Goal: Contribute content: Contribute content

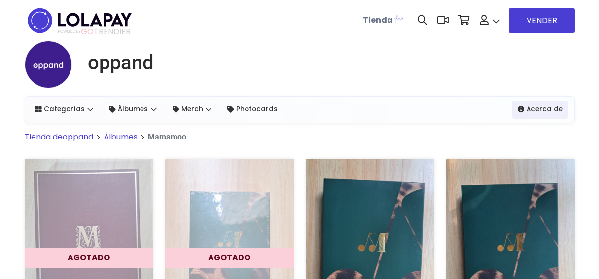
scroll to position [90, 0]
click at [196, 108] on link "Merch" at bounding box center [192, 109] width 51 height 18
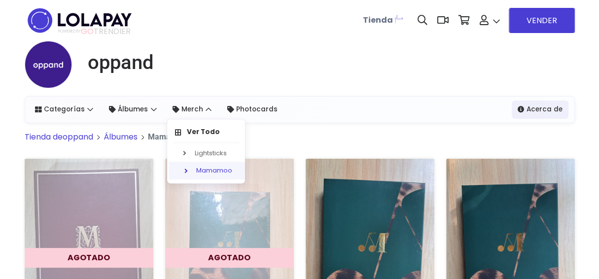
click at [208, 164] on link "Mamamoo" at bounding box center [207, 171] width 78 height 18
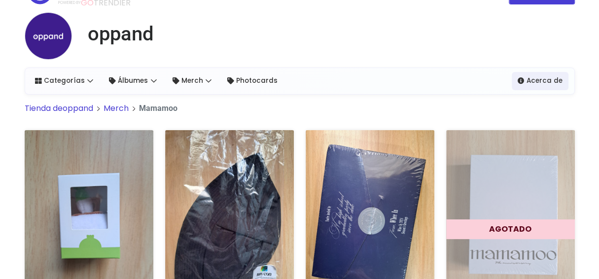
scroll to position [1, 0]
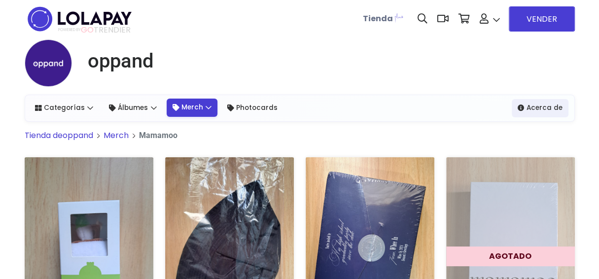
click at [185, 104] on link "Merch" at bounding box center [192, 108] width 51 height 18
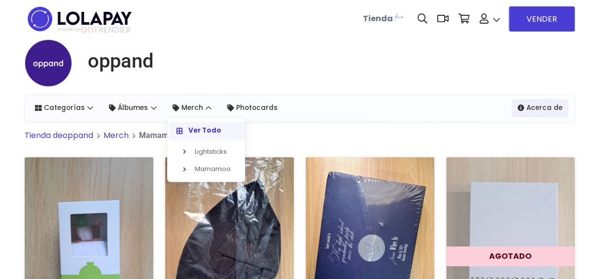
click at [194, 134] on strong "Ver Todo" at bounding box center [204, 130] width 33 height 9
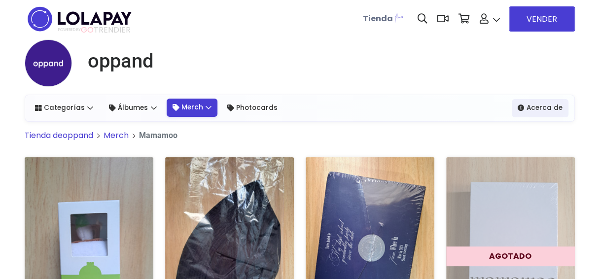
click at [189, 110] on link "Merch" at bounding box center [192, 108] width 51 height 18
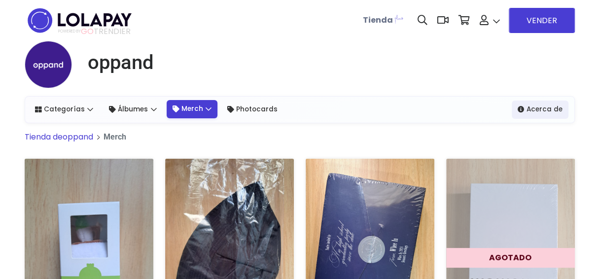
click at [193, 114] on link "Merch" at bounding box center [192, 109] width 51 height 18
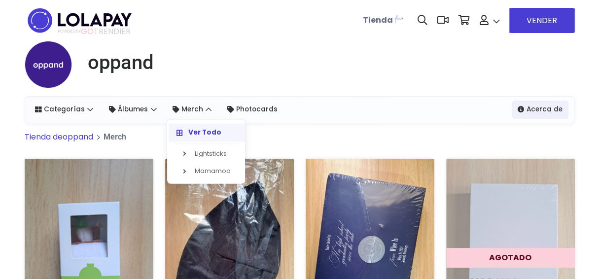
click at [198, 133] on strong "Ver Todo" at bounding box center [204, 132] width 33 height 9
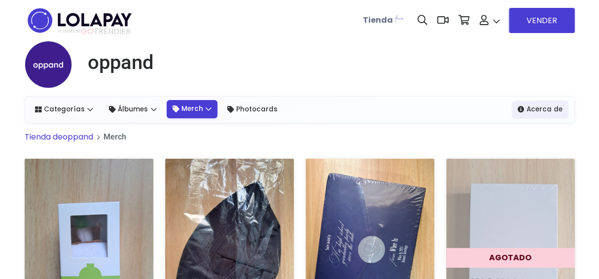
click at [193, 110] on link "Merch" at bounding box center [192, 109] width 51 height 18
click at [196, 112] on link "Merch" at bounding box center [192, 109] width 51 height 18
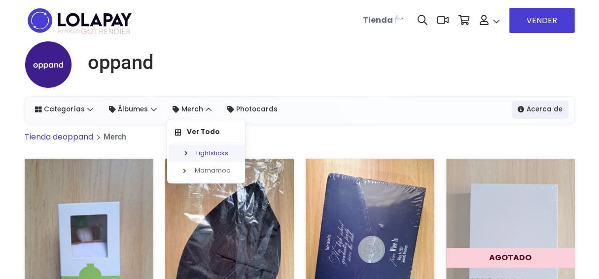
click at [197, 148] on link "Lightsticks" at bounding box center [207, 153] width 78 height 18
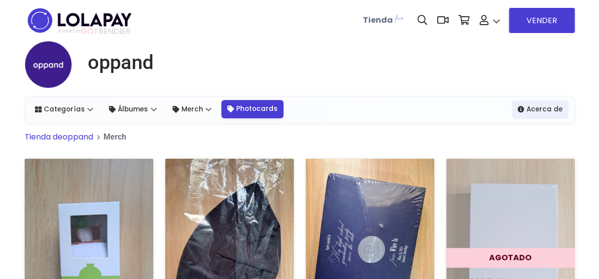
scroll to position [31, 0]
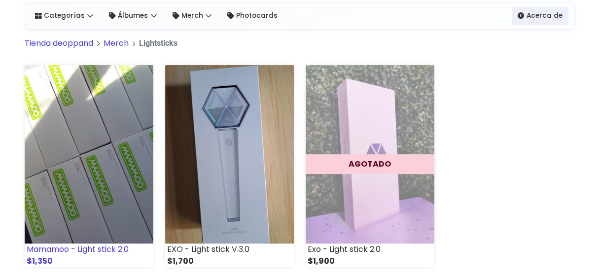
scroll to position [99, 0]
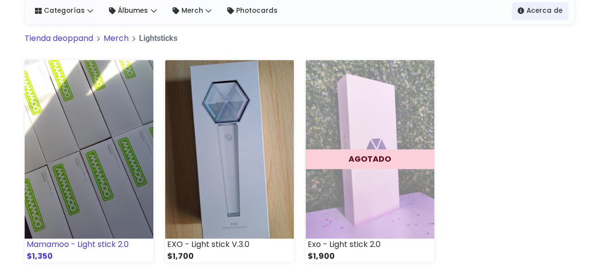
click at [120, 131] on img at bounding box center [89, 149] width 129 height 178
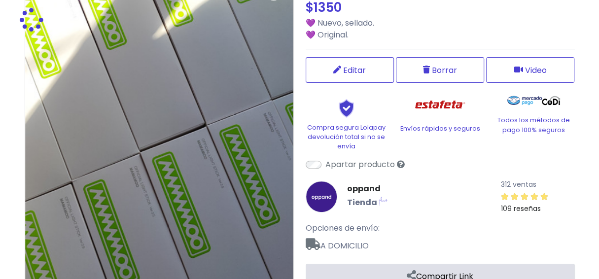
scroll to position [148, 0]
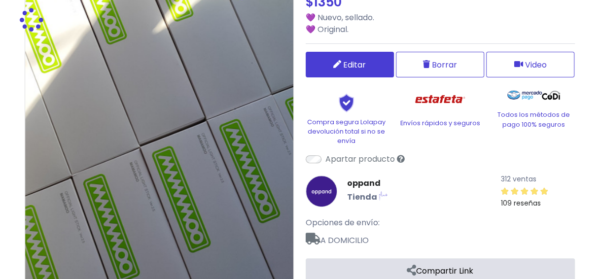
click at [337, 68] on link "Editar" at bounding box center [349, 65] width 88 height 26
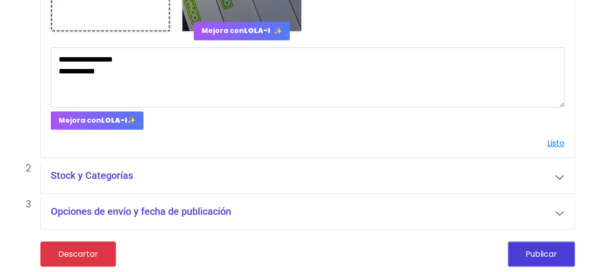
click at [133, 176] on button "Stock y Categorías" at bounding box center [307, 178] width 533 height 32
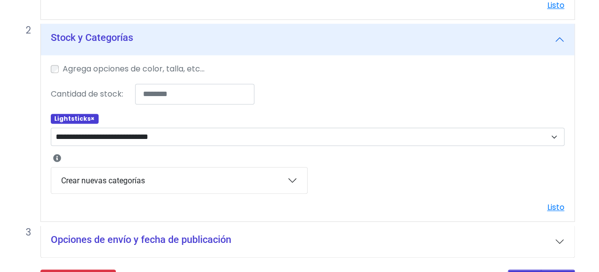
scroll to position [496, 0]
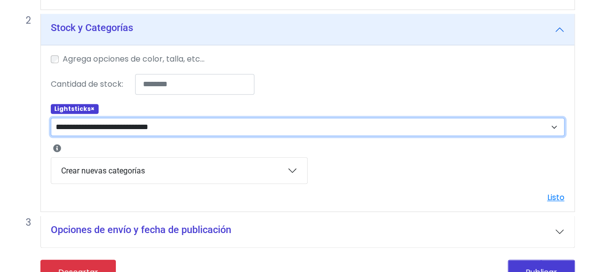
click at [146, 127] on select "**********" at bounding box center [308, 127] width 514 height 18
select select "**"
click at [51, 118] on select "**********" at bounding box center [308, 127] width 514 height 18
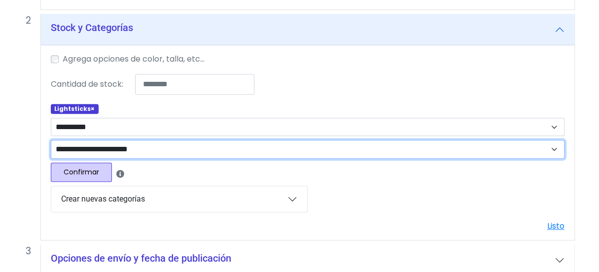
click at [111, 151] on select "**********" at bounding box center [308, 149] width 514 height 18
select select "****"
click at [51, 140] on select "**********" at bounding box center [308, 149] width 514 height 18
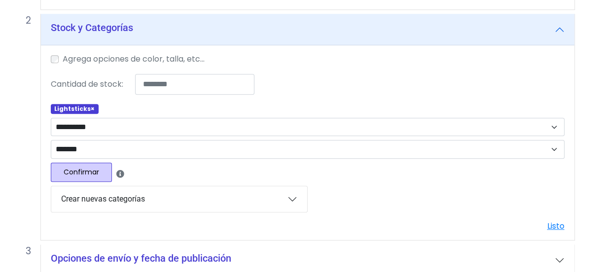
click at [81, 172] on button "Confirmar" at bounding box center [81, 172] width 61 height 19
select select
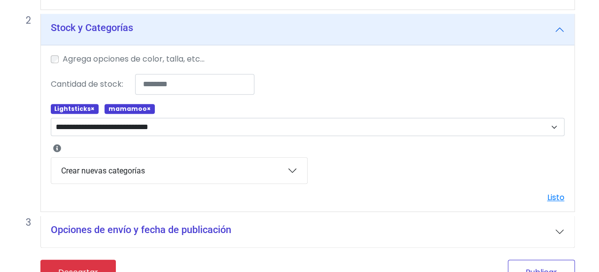
click at [530, 266] on button "Publicar" at bounding box center [540, 272] width 67 height 25
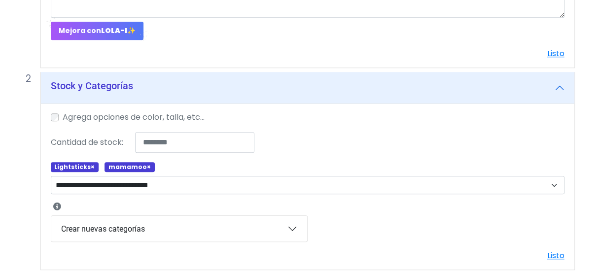
scroll to position [312, 0]
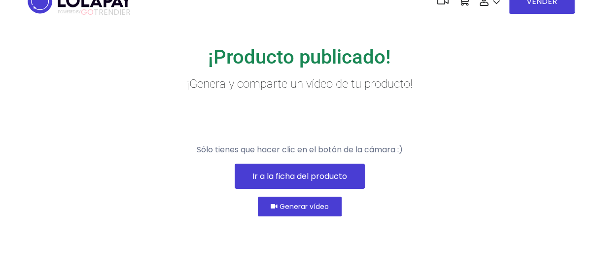
scroll to position [67, 0]
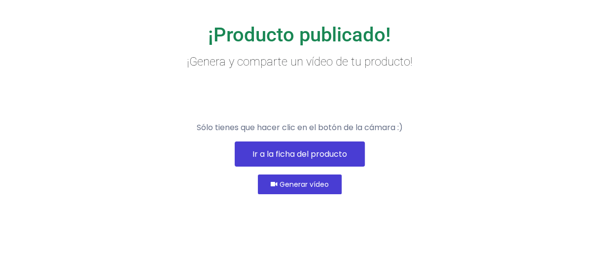
click at [302, 167] on link "Ir a la ficha del producto" at bounding box center [300, 153] width 130 height 25
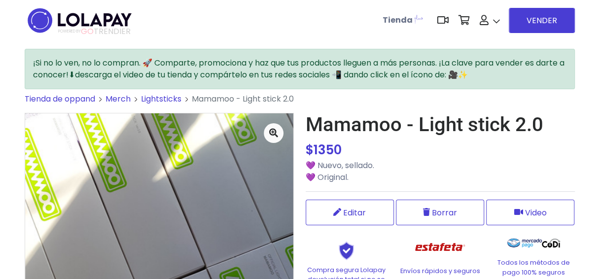
click at [156, 95] on link "Lightsticks" at bounding box center [161, 98] width 40 height 11
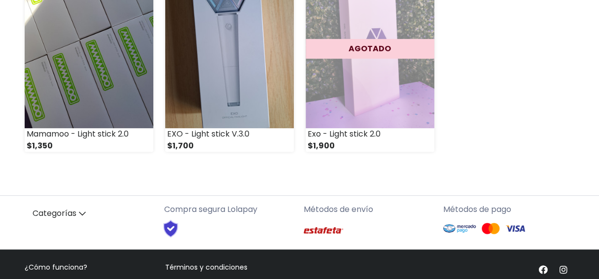
scroll to position [17, 0]
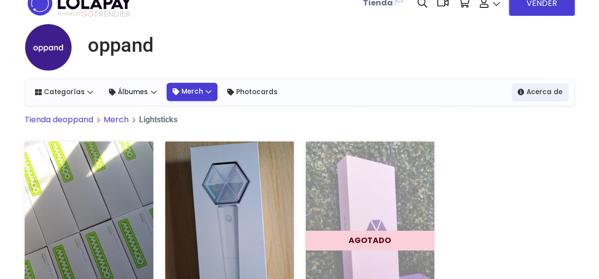
click at [169, 95] on link "Merch" at bounding box center [192, 92] width 51 height 18
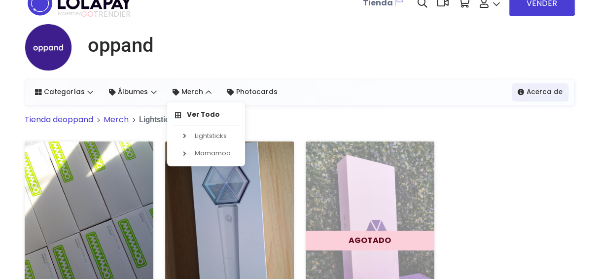
click at [121, 122] on span "Merch" at bounding box center [115, 119] width 25 height 11
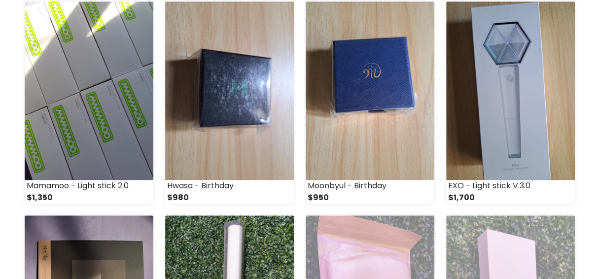
scroll to position [387, 0]
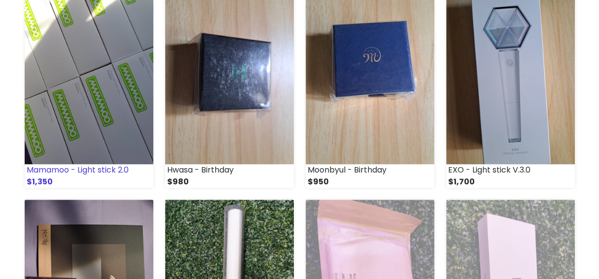
click at [75, 65] on img at bounding box center [89, 75] width 129 height 178
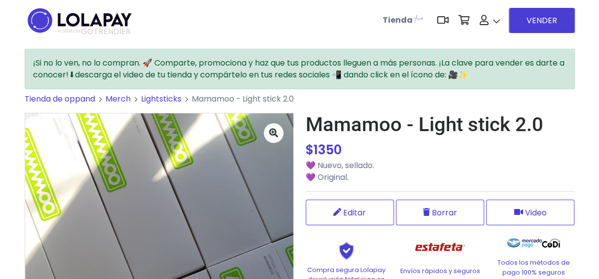
click at [63, 97] on span "Tienda de oppand" at bounding box center [60, 98] width 70 height 11
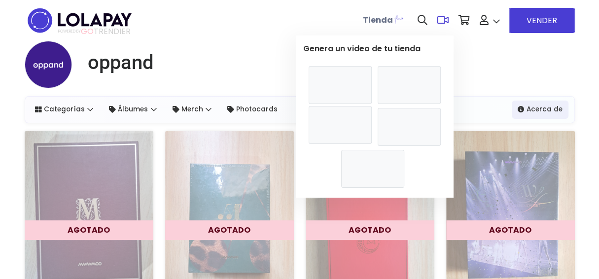
click at [357, 144] on video at bounding box center [339, 125] width 63 height 38
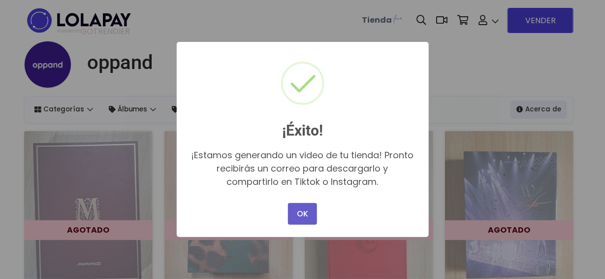
click at [301, 214] on button "OK" at bounding box center [302, 214] width 29 height 22
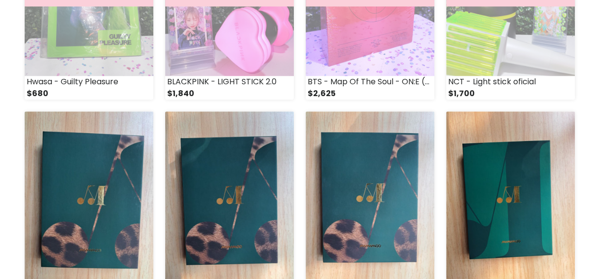
scroll to position [443, 0]
